Goal: Navigation & Orientation: Find specific page/section

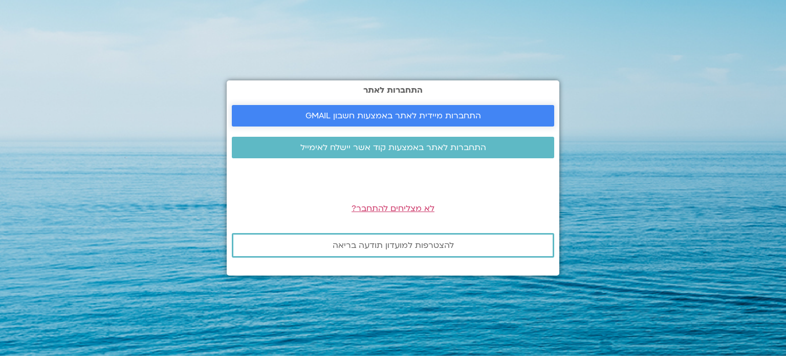
click at [419, 111] on span "התחברות מיידית לאתר באמצעות חשבון GMAIL" at bounding box center [392, 115] width 175 height 9
click at [344, 115] on span "התחברות מיידית לאתר באמצעות חשבון GMAIL" at bounding box center [392, 115] width 175 height 9
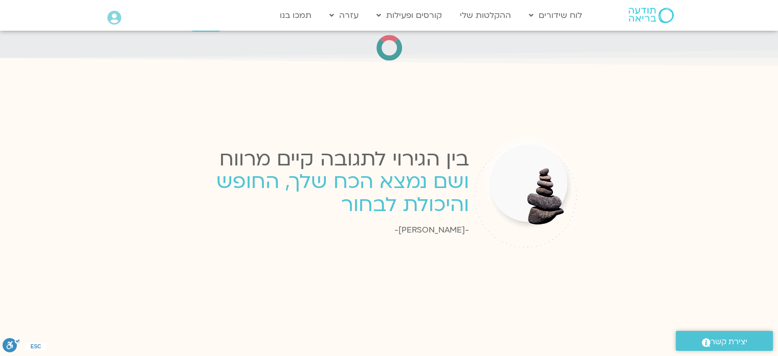
scroll to position [1407, 0]
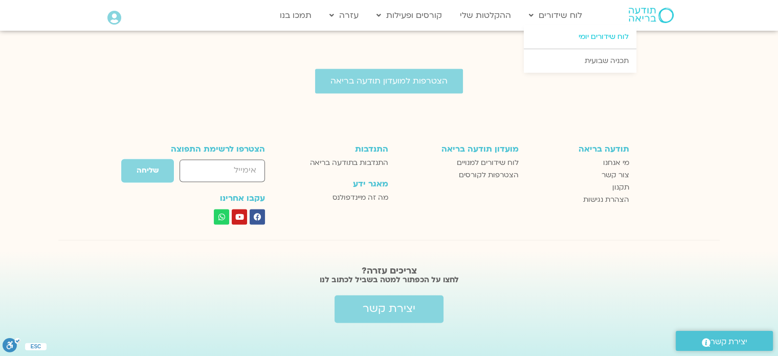
click at [574, 38] on link "לוח שידורים יומי" at bounding box center [580, 37] width 113 height 24
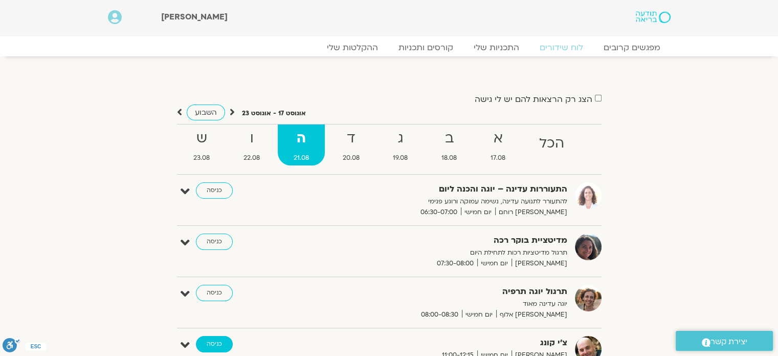
click at [208, 341] on link "כניסה" at bounding box center [214, 344] width 37 height 16
